Goal: Share content: Share content

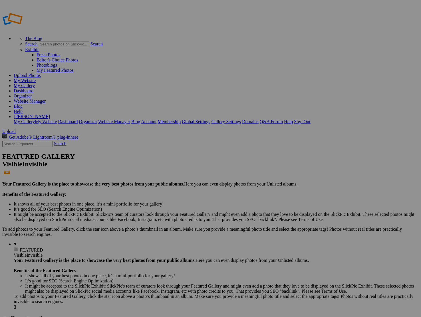
type input "[PERSON_NAME]"
click at [160, 187] on span "Create" at bounding box center [154, 189] width 12 height 5
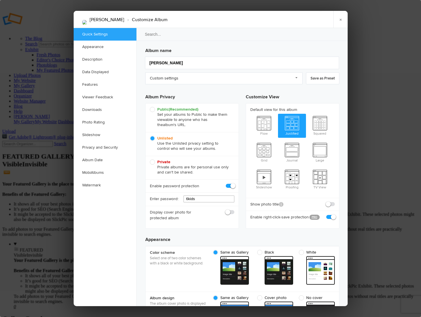
drag, startPoint x: 209, startPoint y: 199, endPoint x: 157, endPoint y: 195, distance: 52.7
click at [157, 195] on div "Enter password: 6kids" at bounding box center [192, 198] width 93 height 13
type input "W"
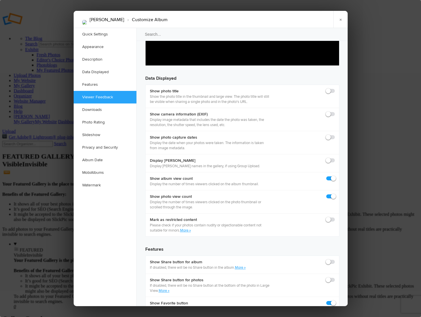
scroll to position [767, 0]
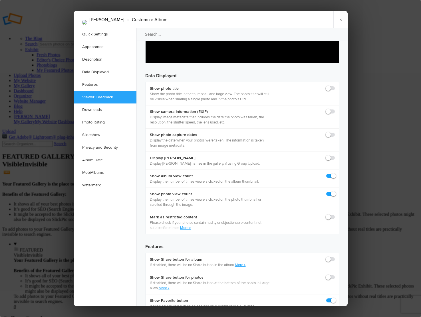
type input "Fall2025"
checkbox input "true"
click at [338, 18] on link "×" at bounding box center [341, 19] width 14 height 17
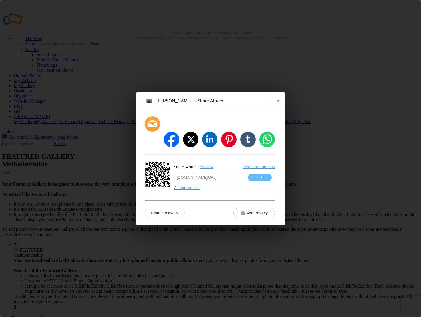
drag, startPoint x: 280, startPoint y: 105, endPoint x: 300, endPoint y: 84, distance: 28.7
click at [280, 105] on link "×" at bounding box center [278, 100] width 14 height 17
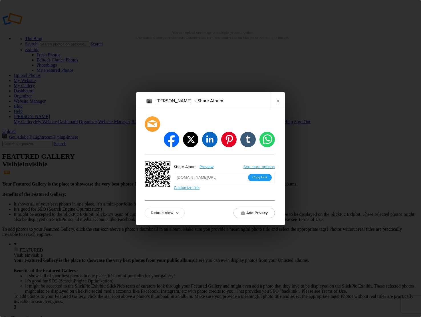
click at [262, 174] on button "Copy Link" at bounding box center [260, 177] width 24 height 7
click at [252, 208] on button "Add Privacy" at bounding box center [254, 213] width 41 height 10
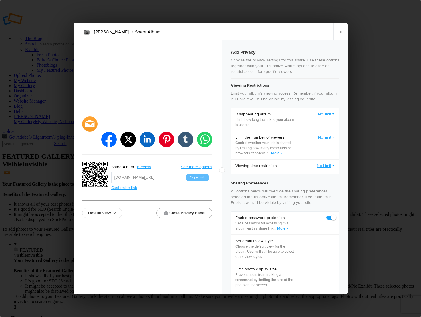
checkbox input "true"
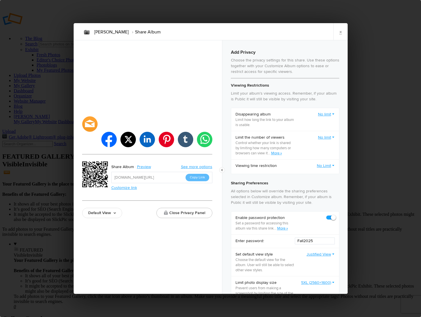
drag, startPoint x: 316, startPoint y: 241, endPoint x: 270, endPoint y: 241, distance: 46.0
click at [270, 241] on div "Enter password: Fall2025" at bounding box center [285, 240] width 108 height 13
